Goal: Ask a question

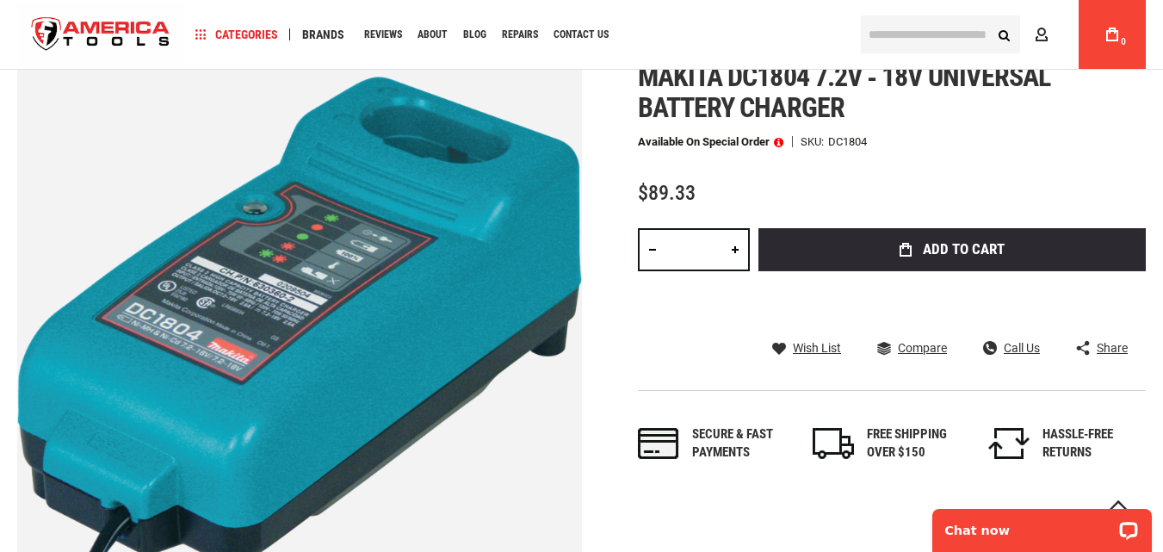
scroll to position [258, 0]
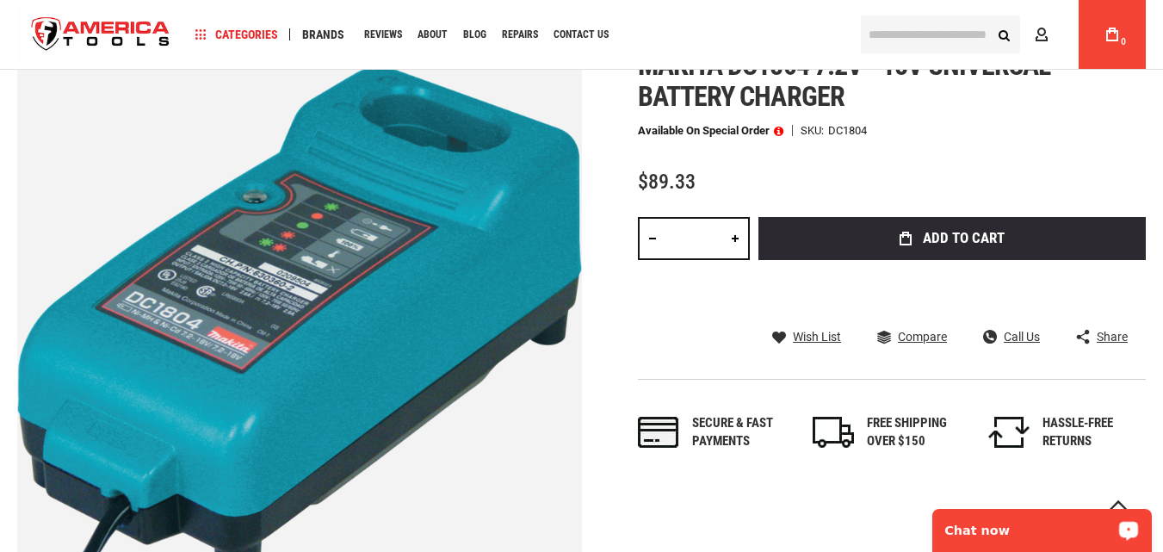
drag, startPoint x: 1018, startPoint y: 516, endPoint x: 1043, endPoint y: 530, distance: 28.9
click at [1043, 530] on p "Chat now" at bounding box center [1030, 531] width 170 height 14
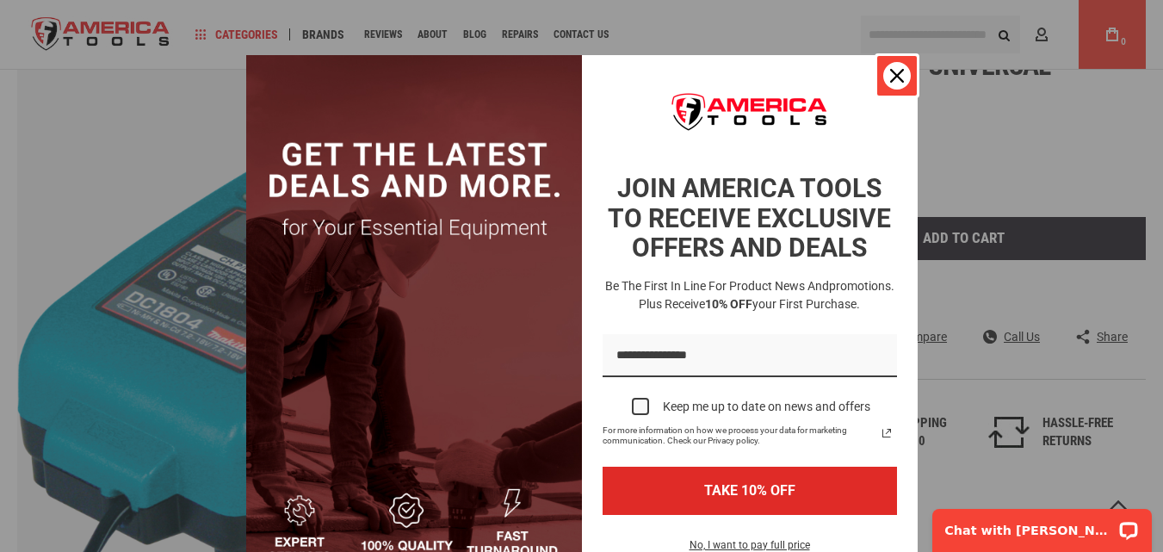
click at [897, 82] on div "Close" at bounding box center [897, 76] width 28 height 28
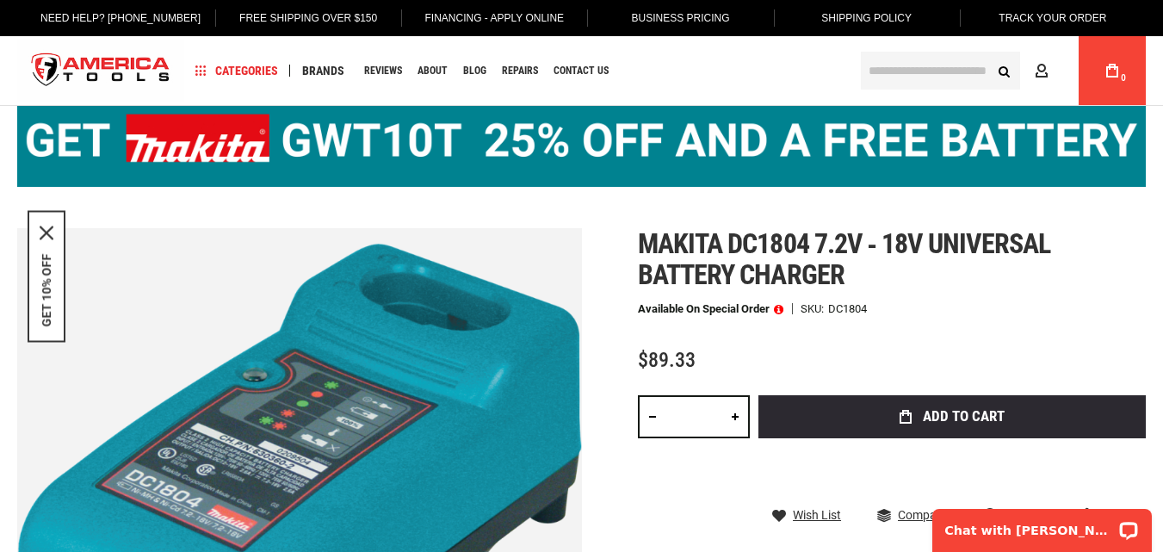
scroll to position [0, 0]
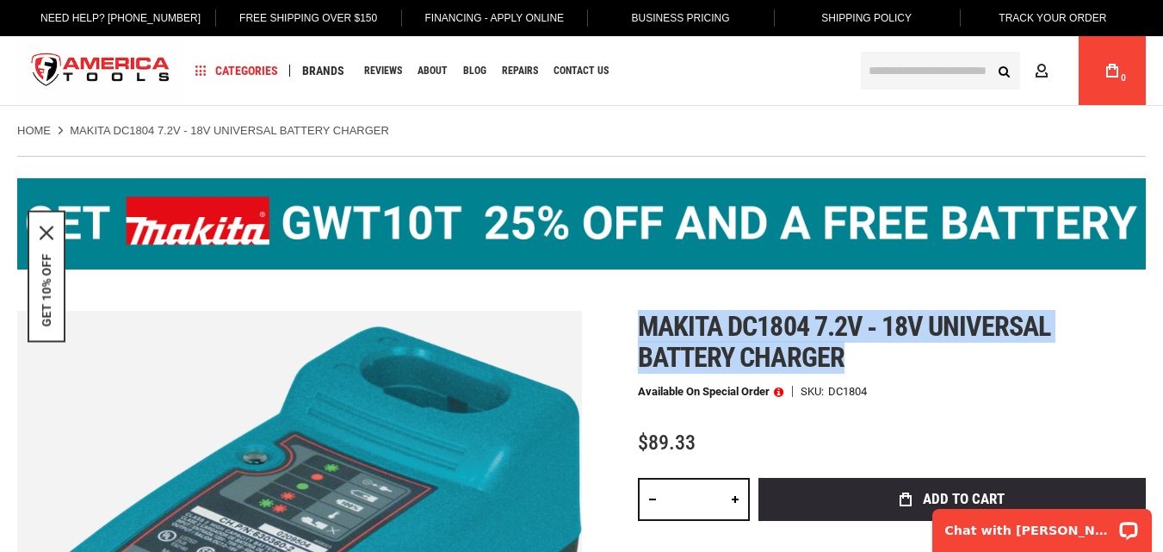
drag, startPoint x: 642, startPoint y: 319, endPoint x: 873, endPoint y: 358, distance: 234.9
click at [873, 358] on h1 "Makita dc1804 7.2v ‑ 18v universal battery charger" at bounding box center [892, 342] width 508 height 62
copy span "Makita dc1804 7.2v ‑ 18v universal battery charger"
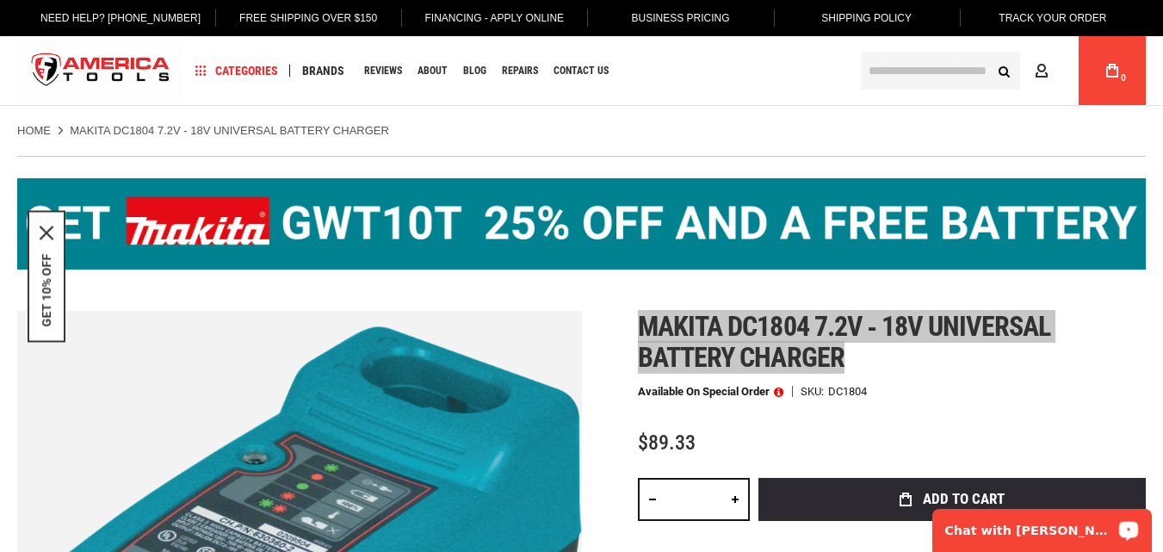
click at [989, 524] on p "Chat with [PERSON_NAME]" at bounding box center [1030, 531] width 170 height 14
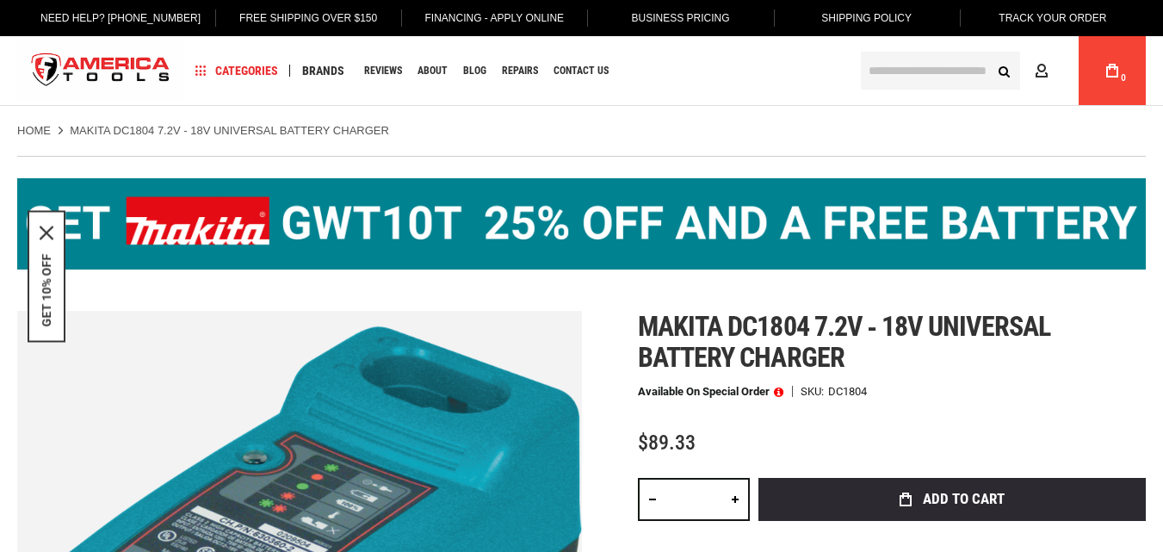
click at [685, 292] on div at bounding box center [581, 225] width 1129 height 138
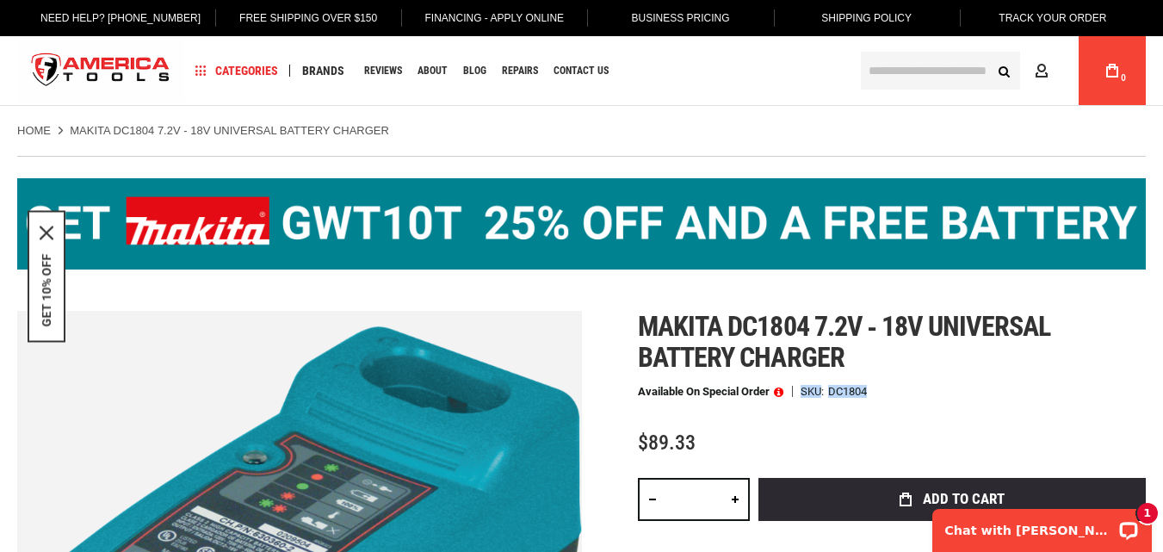
drag, startPoint x: 878, startPoint y: 392, endPoint x: 804, endPoint y: 392, distance: 74.1
click at [804, 392] on div "Available on Special Order SKU DC1804" at bounding box center [892, 392] width 508 height 12
copy div "SKU DC1804"
drag, startPoint x: 1022, startPoint y: 514, endPoint x: 1040, endPoint y: 530, distance: 23.8
click at [1040, 530] on p "Chat with [PERSON_NAME]" at bounding box center [1030, 531] width 170 height 14
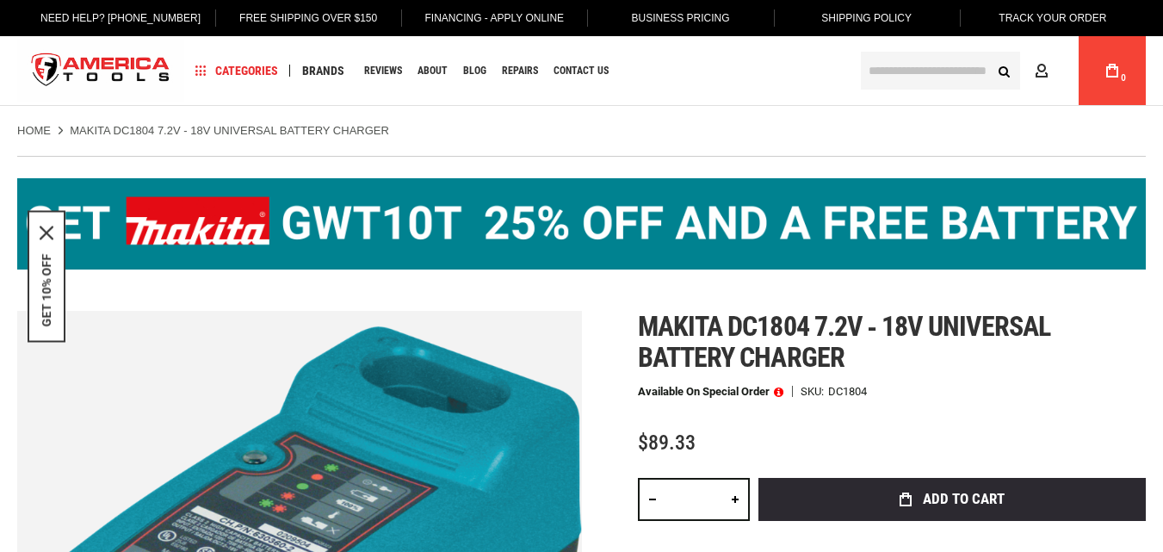
click at [755, 357] on span "Makita dc1804 7.2v ‑ 18v universal battery charger" at bounding box center [844, 342] width 412 height 64
drag, startPoint x: 651, startPoint y: 330, endPoint x: 809, endPoint y: 333, distance: 158.5
click at [809, 333] on span "Makita dc1804 7.2v ‑ 18v universal battery charger" at bounding box center [844, 342] width 412 height 64
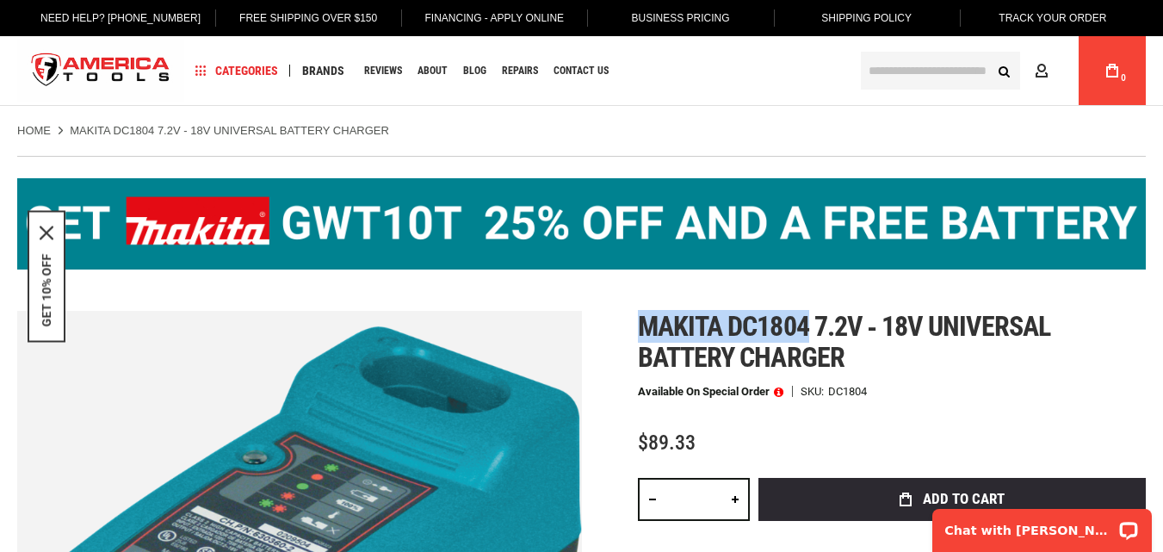
click at [673, 331] on span "Makita dc1804 7.2v ‑ 18v universal battery charger" at bounding box center [844, 342] width 412 height 64
click at [724, 331] on span "Makita dc1804 7.2v ‑ 18v universal battery charger" at bounding box center [844, 342] width 412 height 64
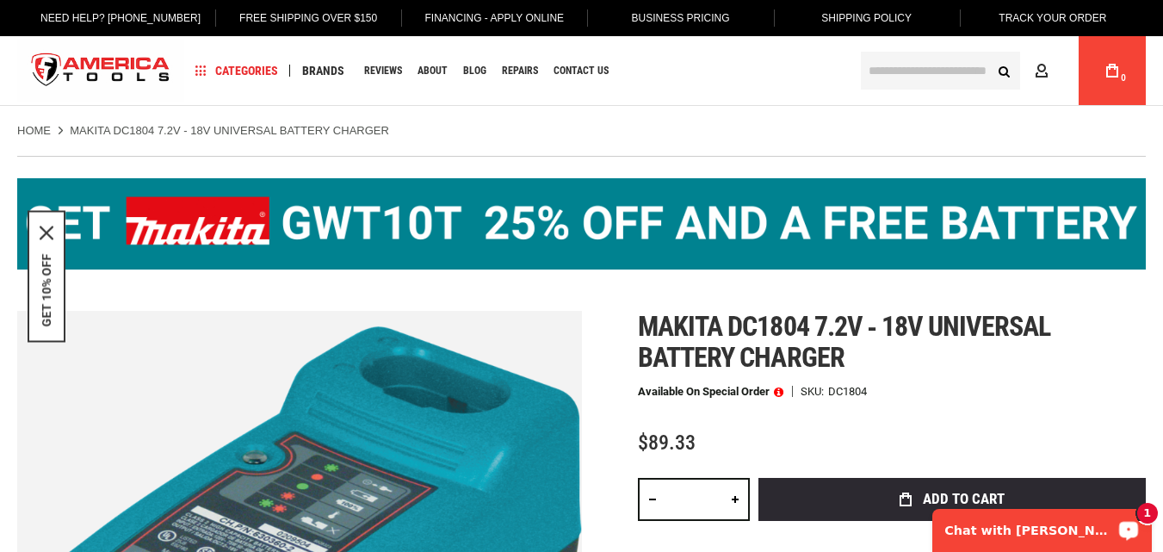
click at [1057, 524] on p "Chat with [PERSON_NAME]" at bounding box center [1030, 531] width 170 height 14
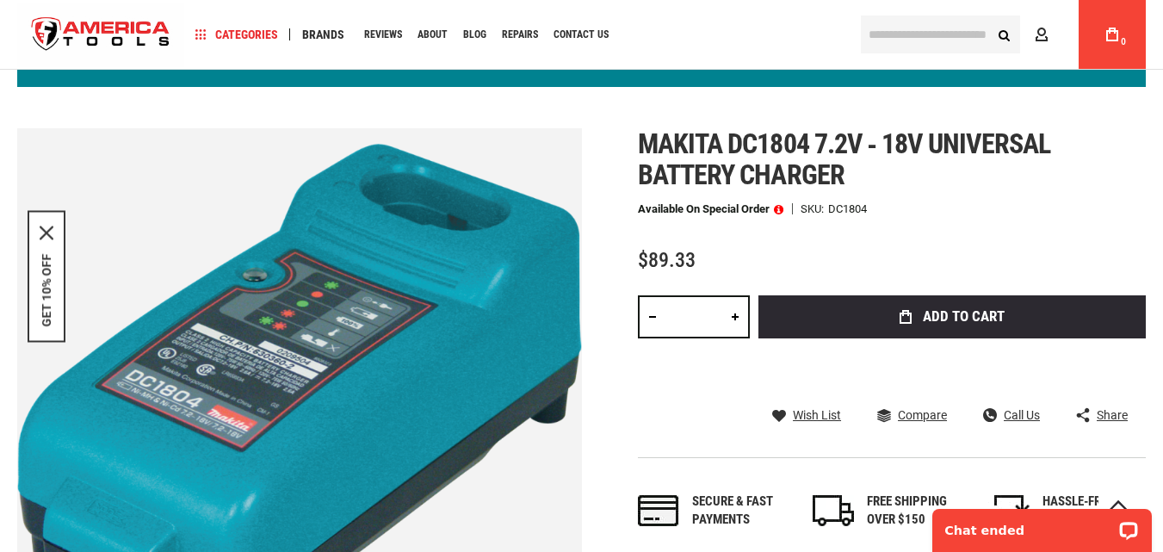
scroll to position [172, 0]
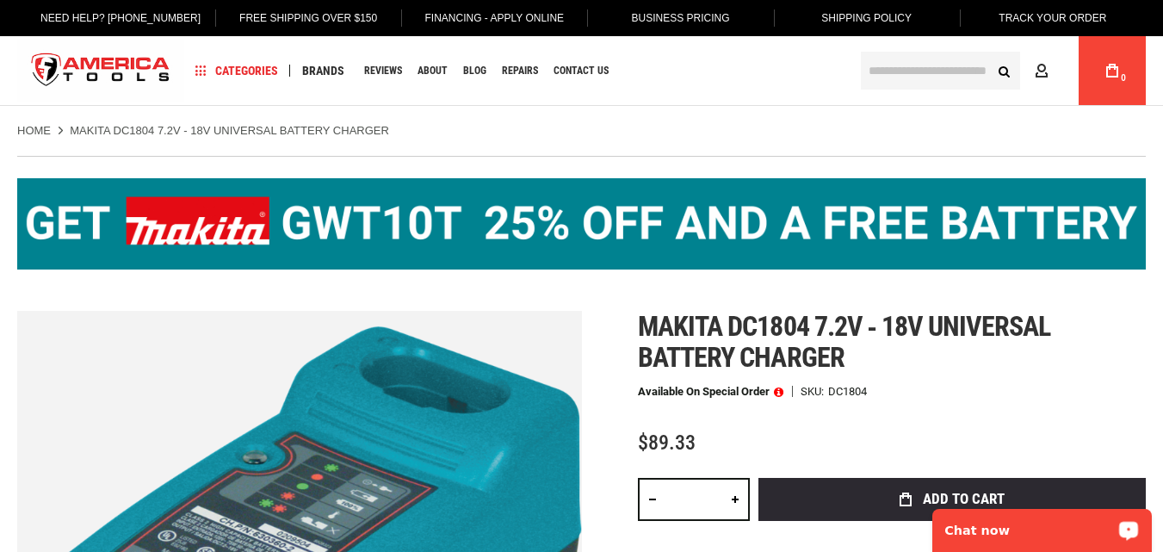
click at [1046, 524] on p "Chat now" at bounding box center [1030, 531] width 170 height 14
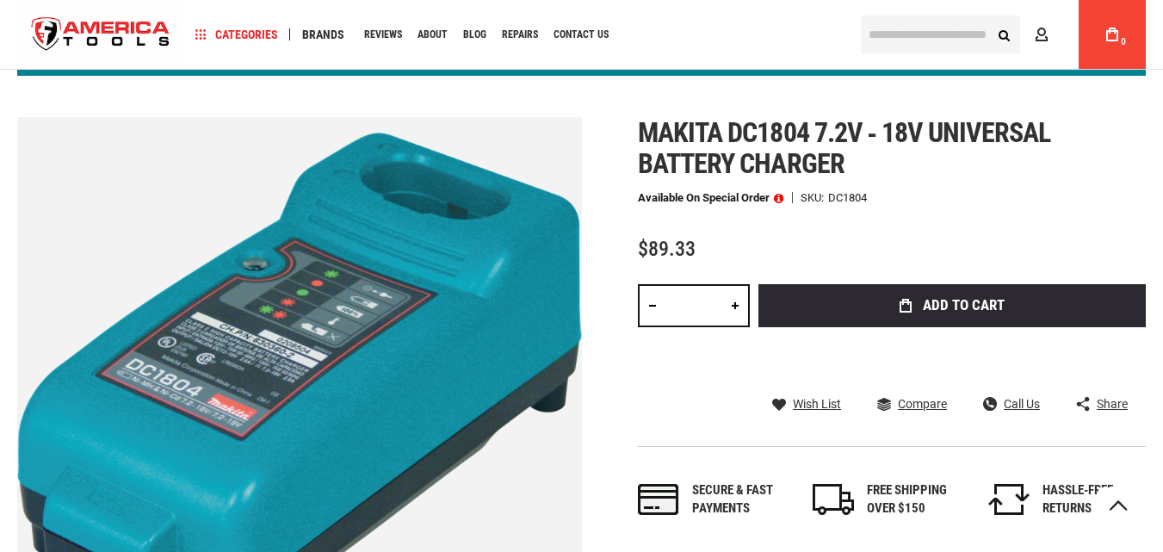
scroll to position [258, 0]
